Goal: Task Accomplishment & Management: Use online tool/utility

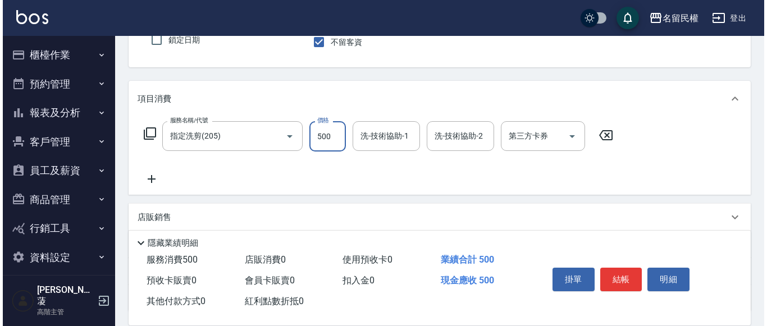
scroll to position [112, 0]
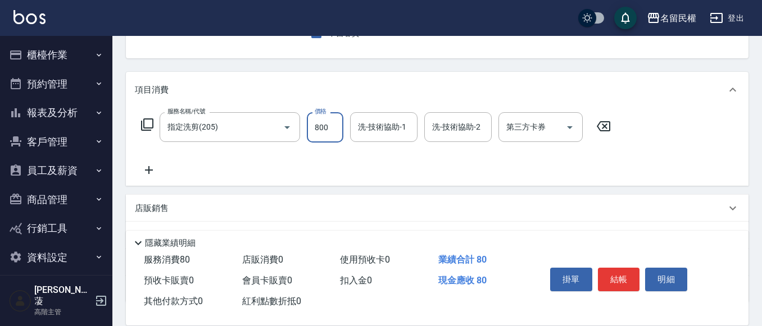
type input "800"
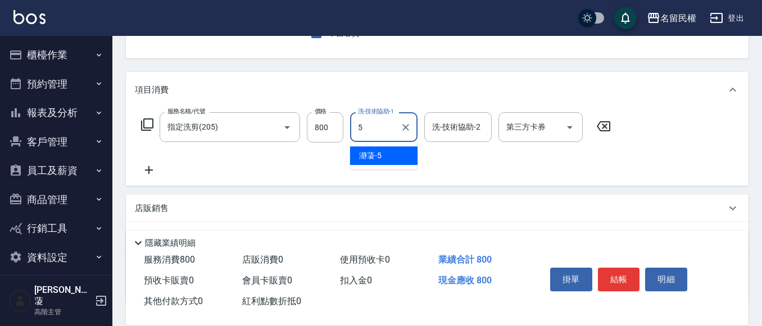
type input "瀞蓤-5"
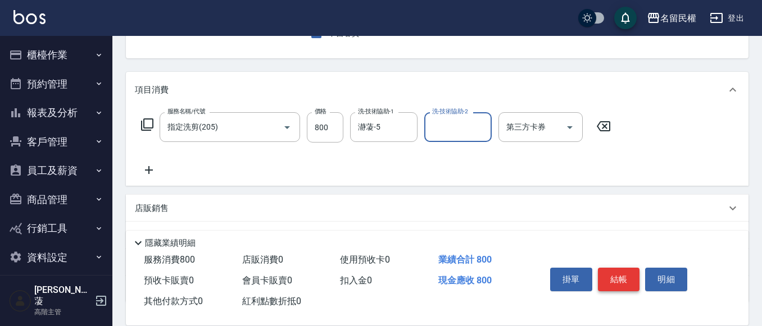
click at [624, 279] on button "結帳" at bounding box center [619, 280] width 42 height 24
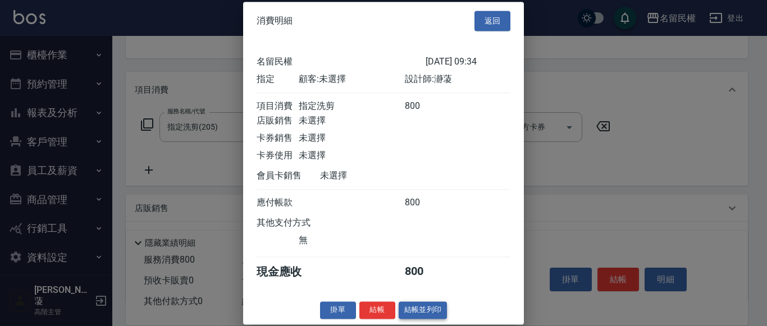
scroll to position [15, 0]
click at [381, 311] on button "結帳" at bounding box center [377, 310] width 36 height 17
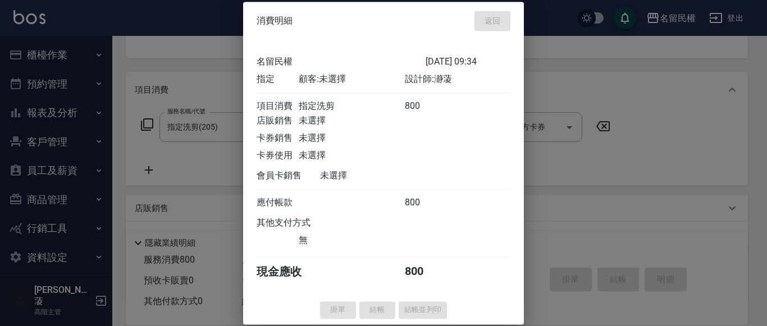
type input "[DATE] 11:49"
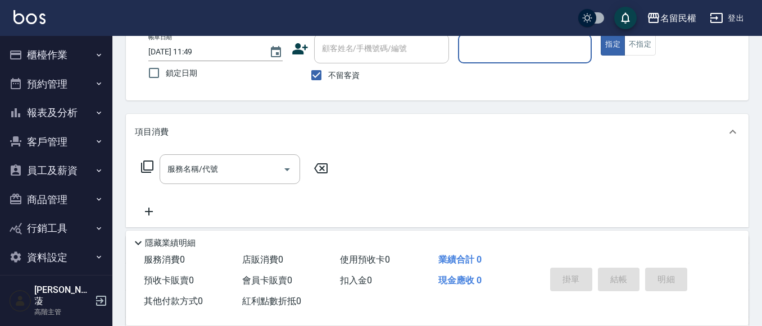
scroll to position [53, 0]
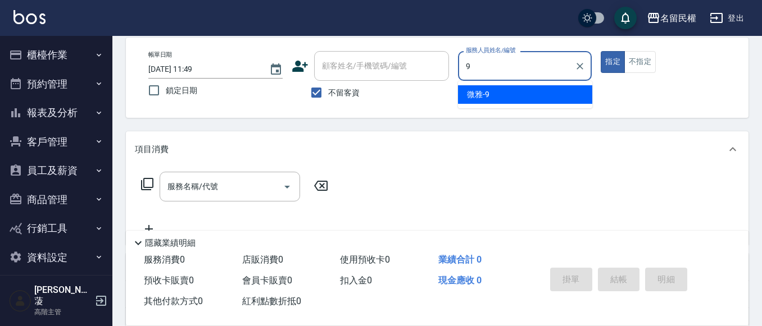
type input "微雅-9"
type button "true"
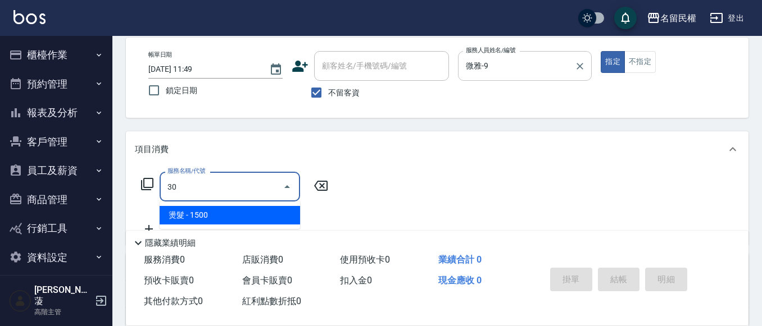
type input "3"
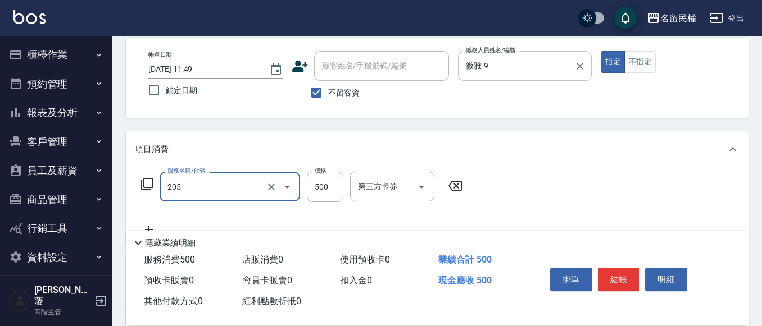
type input "指定洗剪(205)"
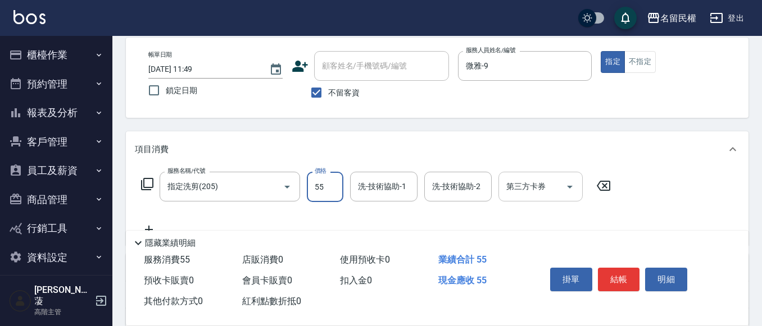
type input "55"
click at [265, 186] on button "Clear" at bounding box center [271, 187] width 16 height 16
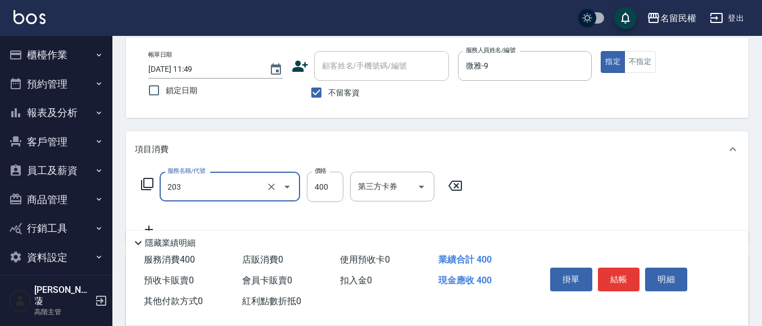
type input "指定單剪(203)"
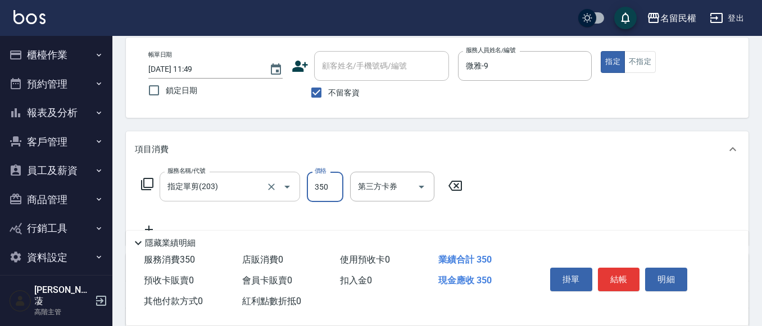
type input "350"
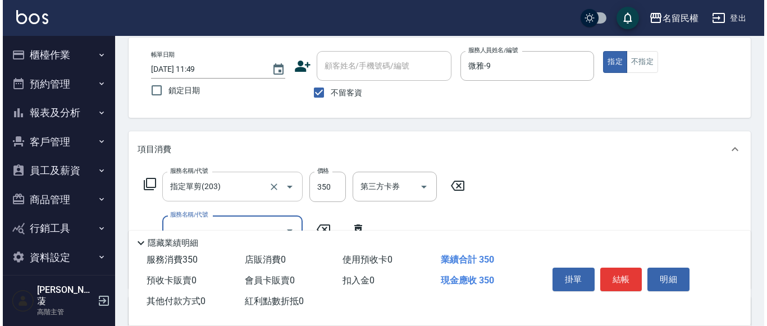
scroll to position [109, 0]
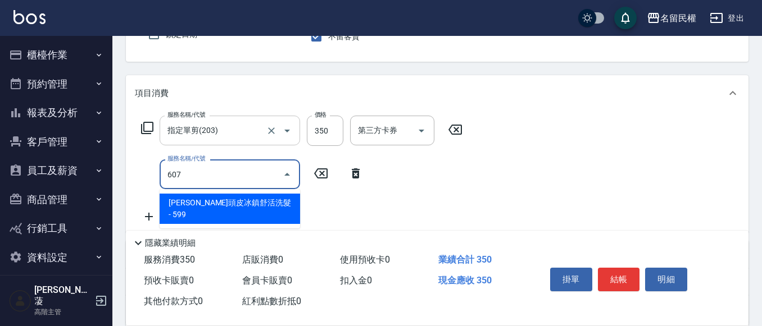
type input "[PERSON_NAME]頭皮冰鎮舒活洗髮(607)"
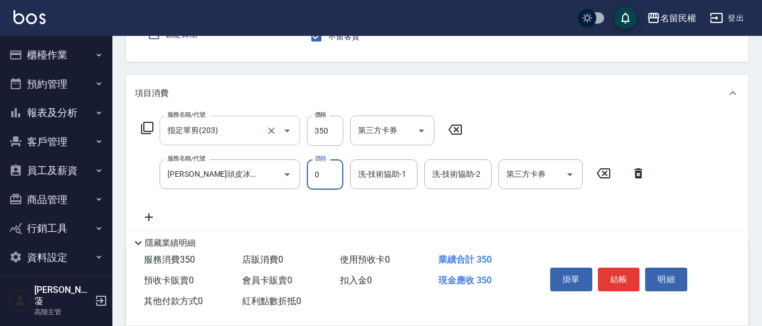
type input "0"
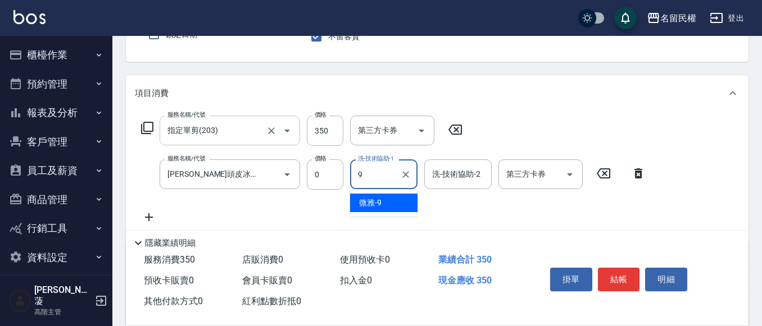
type input "微雅-9"
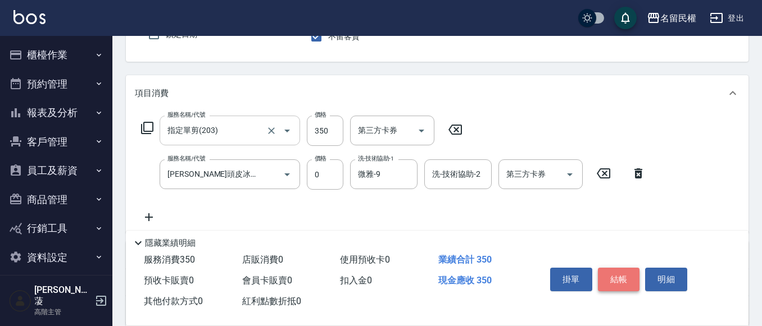
click at [610, 277] on button "結帳" at bounding box center [619, 280] width 42 height 24
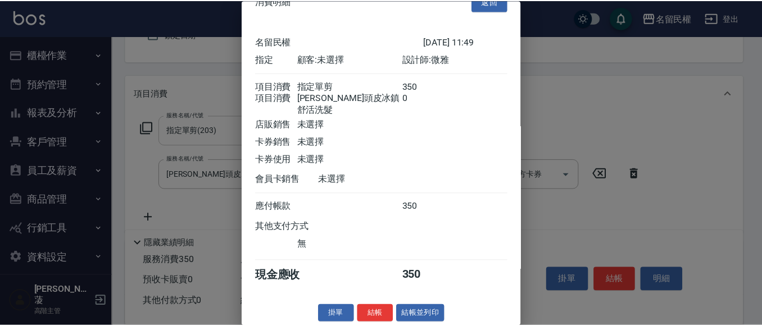
scroll to position [28, 0]
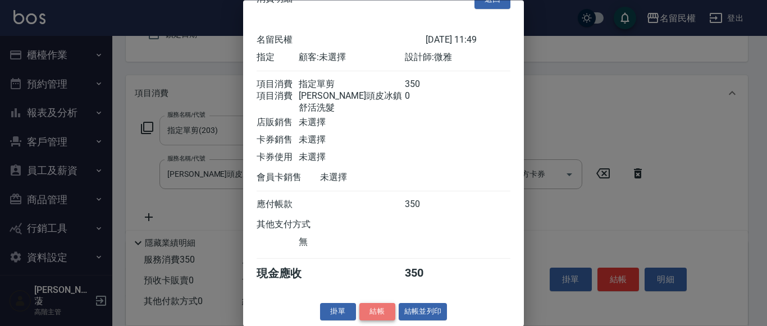
click at [384, 305] on button "結帳" at bounding box center [377, 312] width 36 height 17
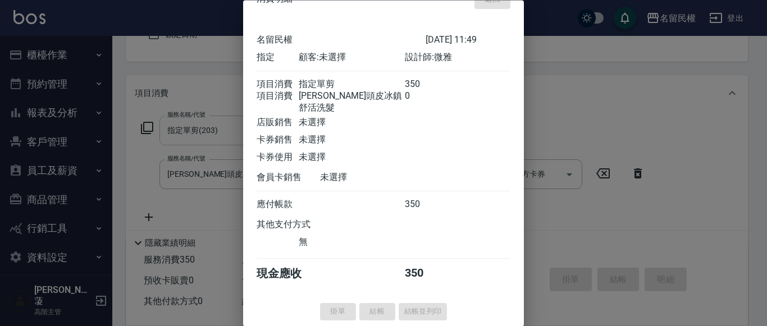
type input "[DATE] 12:02"
